Goal: Task Accomplishment & Management: Use online tool/utility

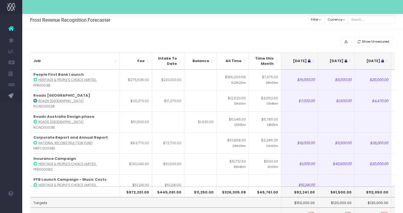
scroll to position [0, 122]
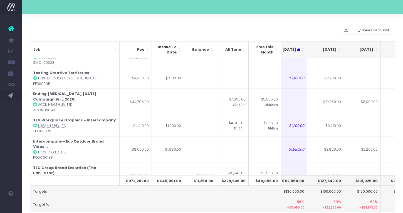
scroll to position [219, 84]
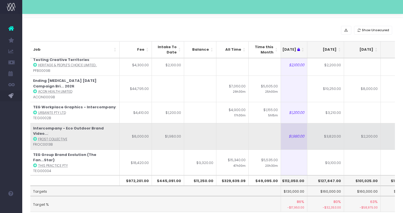
click at [332, 123] on td "$3,820.00" at bounding box center [325, 136] width 37 height 26
click at [359, 123] on td "$2,200.00" at bounding box center [362, 136] width 37 height 26
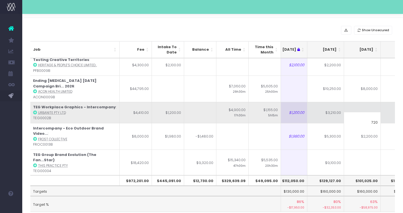
type input "720"
click at [358, 106] on td at bounding box center [362, 112] width 37 height 21
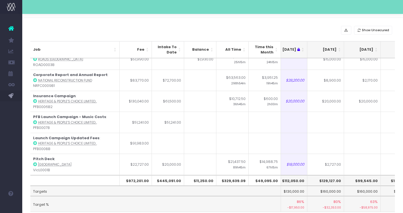
scroll to position [0, 84]
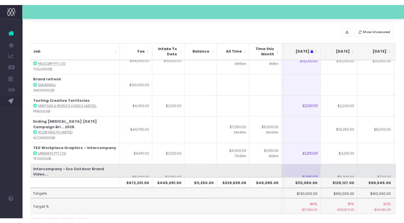
scroll to position [161, 71]
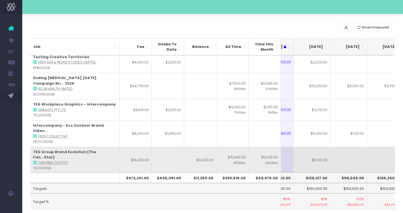
scroll to position [17, 0]
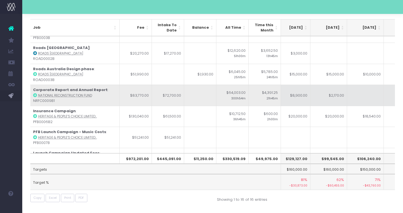
scroll to position [0, 118]
